Goal: Information Seeking & Learning: Learn about a topic

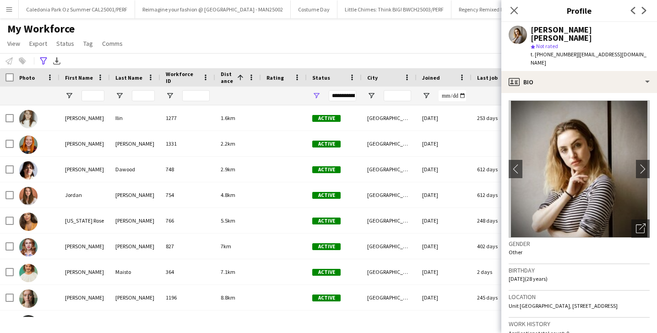
scroll to position [173, 0]
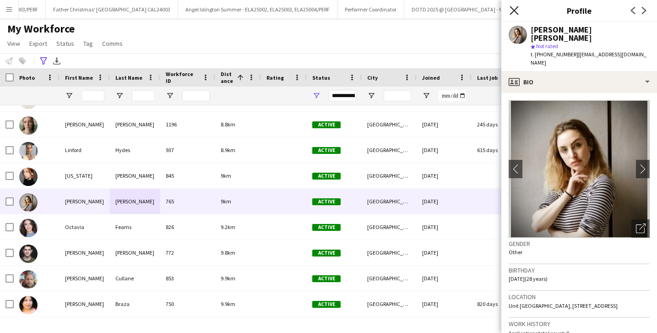
click at [518, 7] on icon "Close pop-in" at bounding box center [513, 10] width 9 height 9
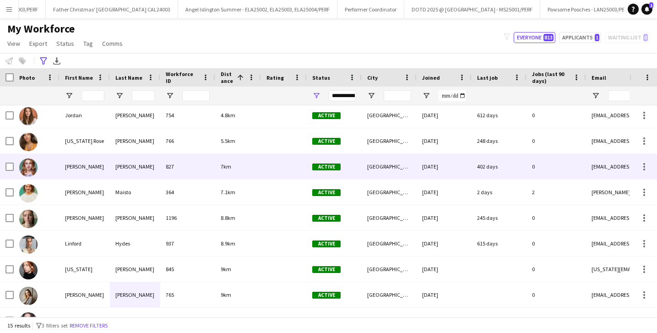
scroll to position [78, 0]
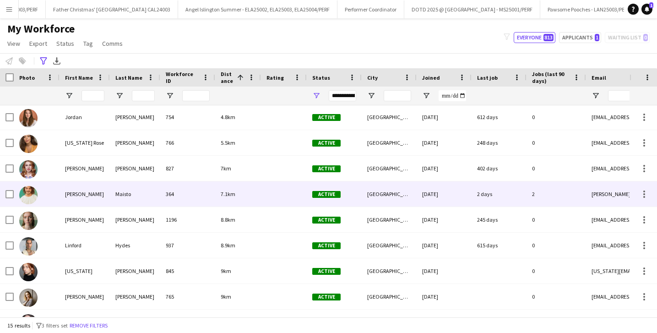
click at [82, 199] on div "Giuseppe" at bounding box center [85, 193] width 50 height 25
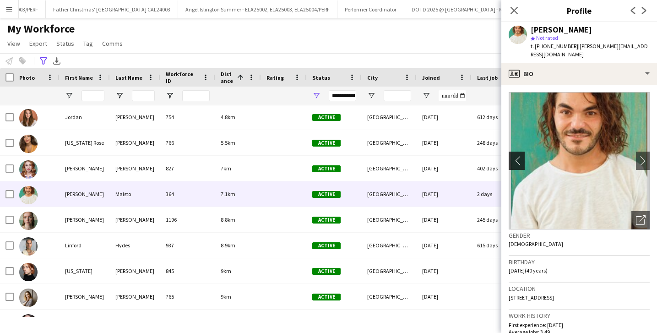
click at [518, 156] on app-icon "chevron-left" at bounding box center [516, 161] width 14 height 10
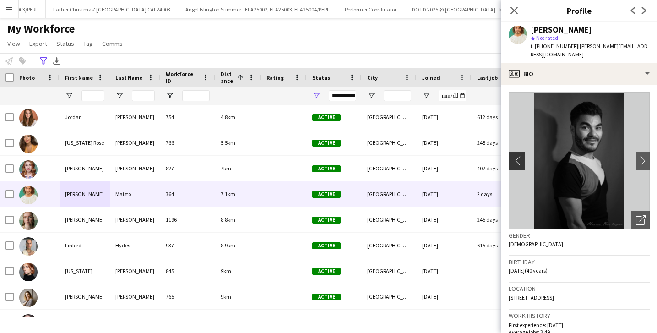
click at [518, 156] on app-icon "chevron-left" at bounding box center [516, 161] width 14 height 10
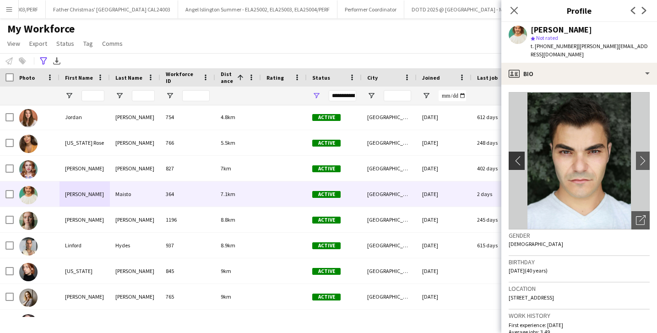
click at [518, 156] on app-icon "chevron-left" at bounding box center [516, 161] width 14 height 10
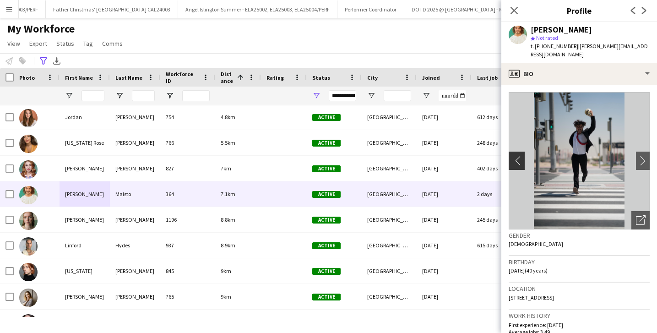
click at [518, 156] on app-icon "chevron-left" at bounding box center [516, 161] width 14 height 10
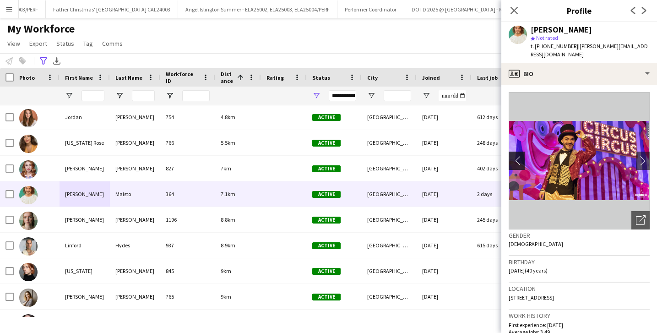
click at [518, 156] on app-icon "chevron-left" at bounding box center [516, 161] width 14 height 10
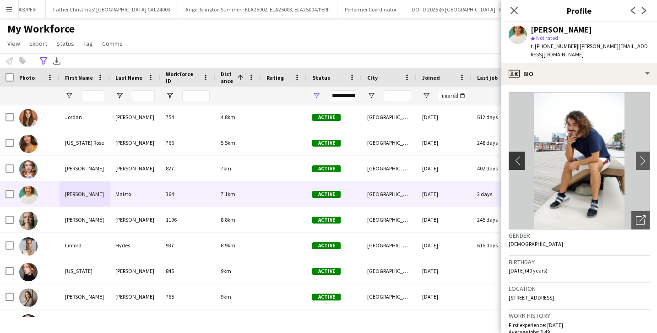
click at [518, 156] on app-icon "chevron-left" at bounding box center [516, 161] width 14 height 10
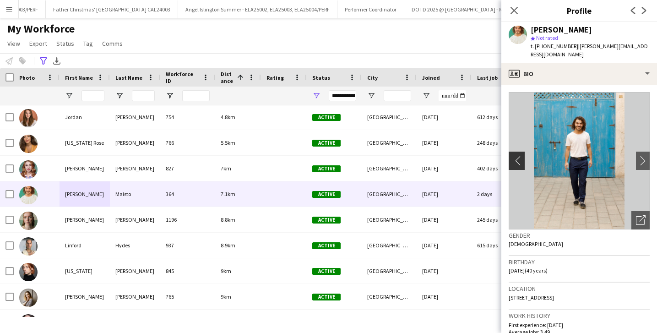
click at [518, 156] on app-icon "chevron-left" at bounding box center [516, 161] width 14 height 10
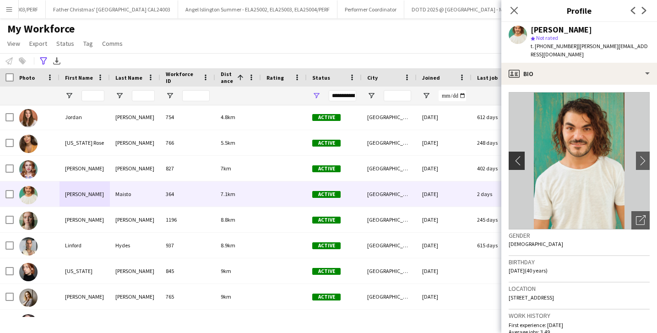
click at [518, 156] on app-icon "chevron-left" at bounding box center [516, 161] width 14 height 10
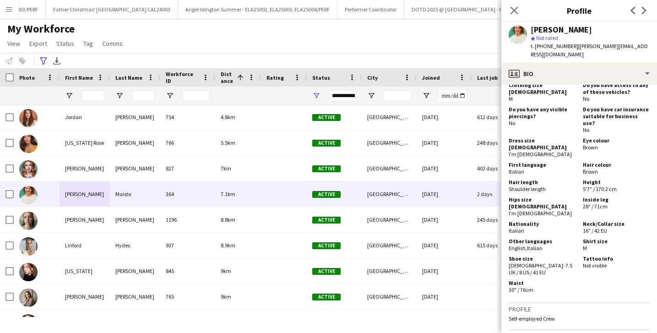
scroll to position [700, 0]
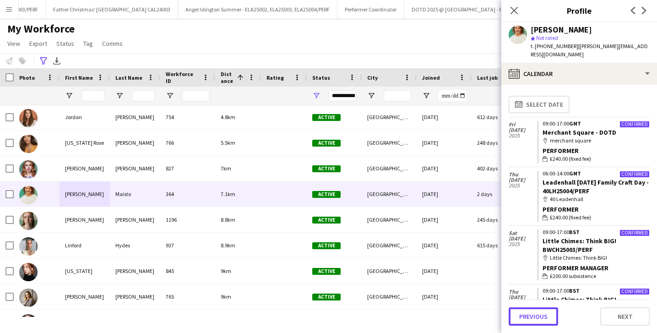
click at [545, 322] on button "Previous" at bounding box center [533, 316] width 49 height 18
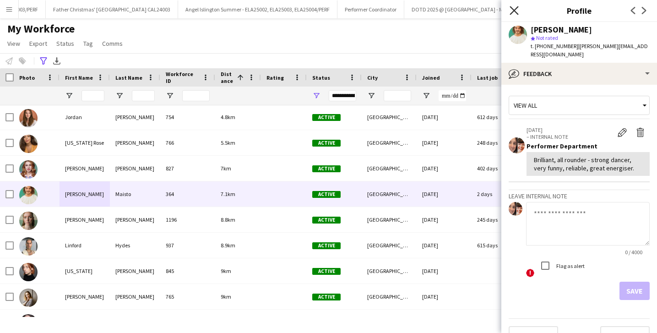
click at [516, 11] on icon "Close pop-in" at bounding box center [513, 10] width 9 height 9
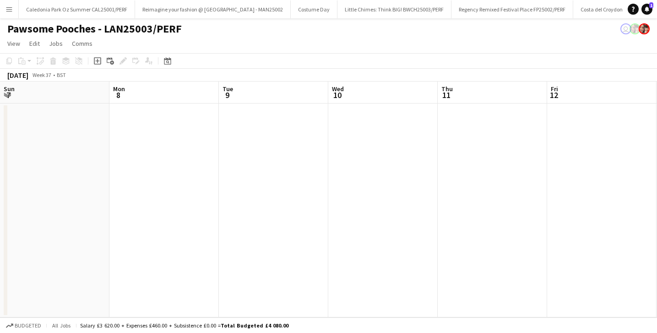
scroll to position [0, 358]
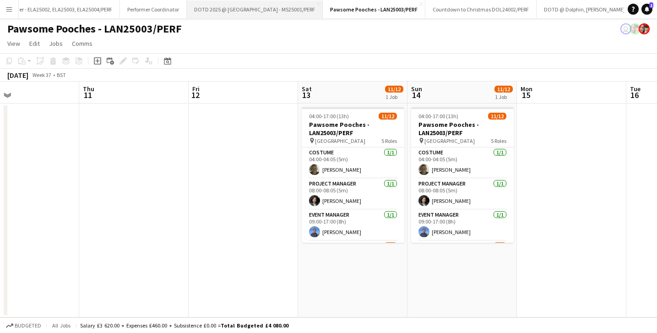
click at [262, 14] on button "DOTD 2025 @ [GEOGRAPHIC_DATA] - MS25001/PERF Close" at bounding box center [255, 9] width 136 height 18
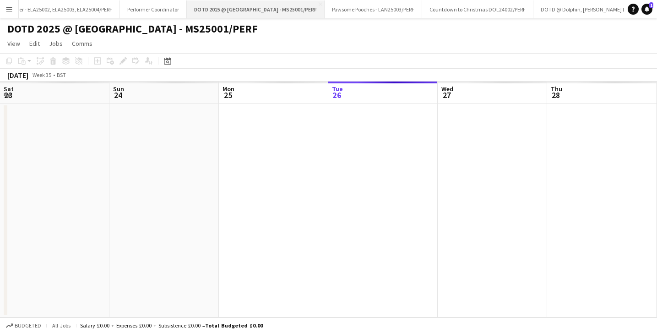
scroll to position [0, 219]
